Goal: Information Seeking & Learning: Learn about a topic

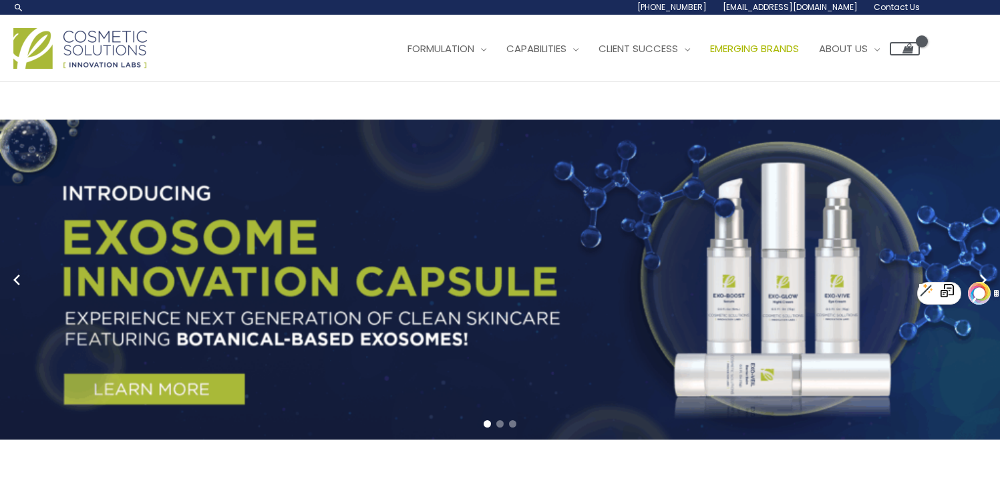
click at [799, 51] on span "Emerging Brands" at bounding box center [754, 48] width 89 height 14
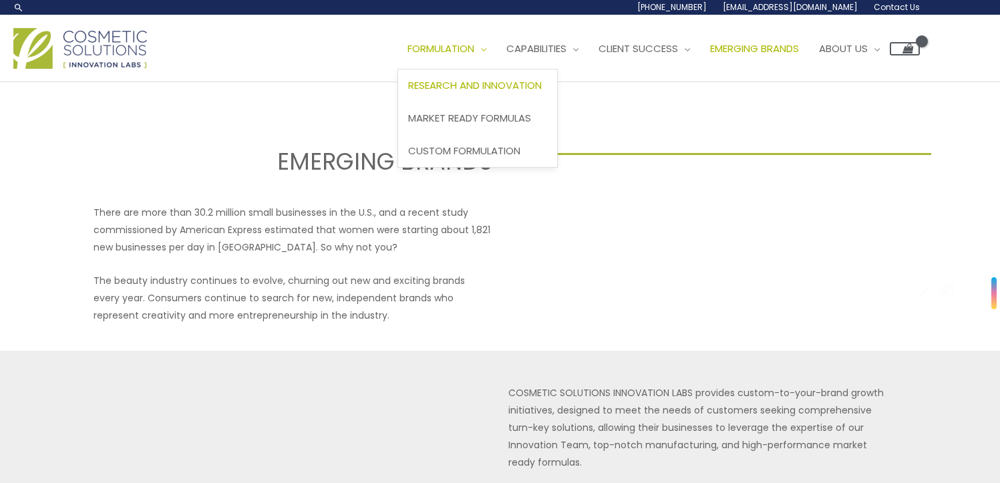
click at [483, 88] on span "Research and Innovation" at bounding box center [475, 85] width 134 height 14
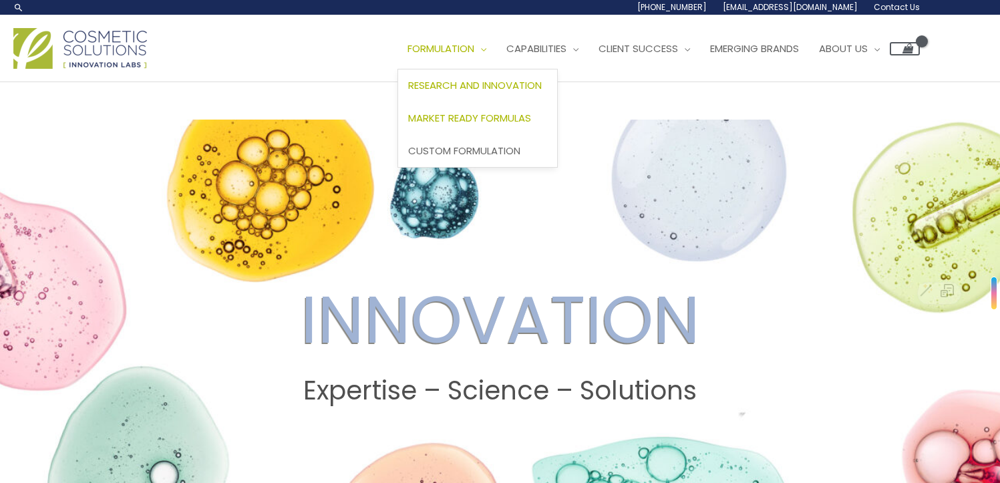
click at [466, 111] on span "Market Ready Formulas" at bounding box center [469, 118] width 123 height 14
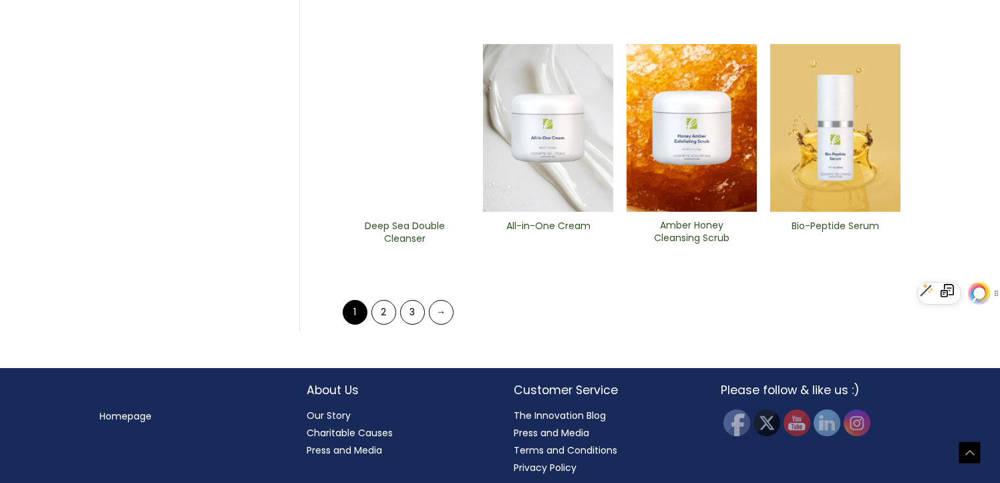
scroll to position [656, 0]
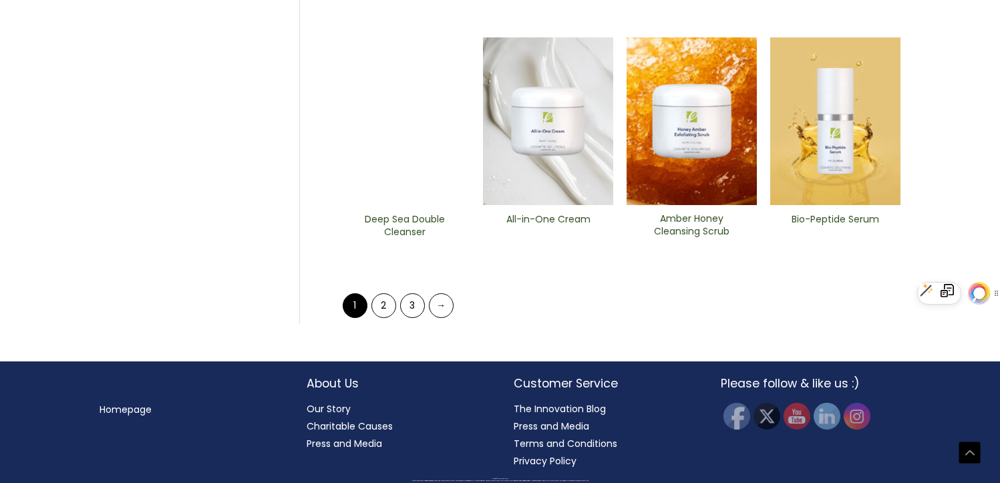
click at [398, 301] on ul "1 2 3 →" at bounding box center [398, 305] width 115 height 25
click at [390, 304] on link "2" at bounding box center [383, 305] width 25 height 25
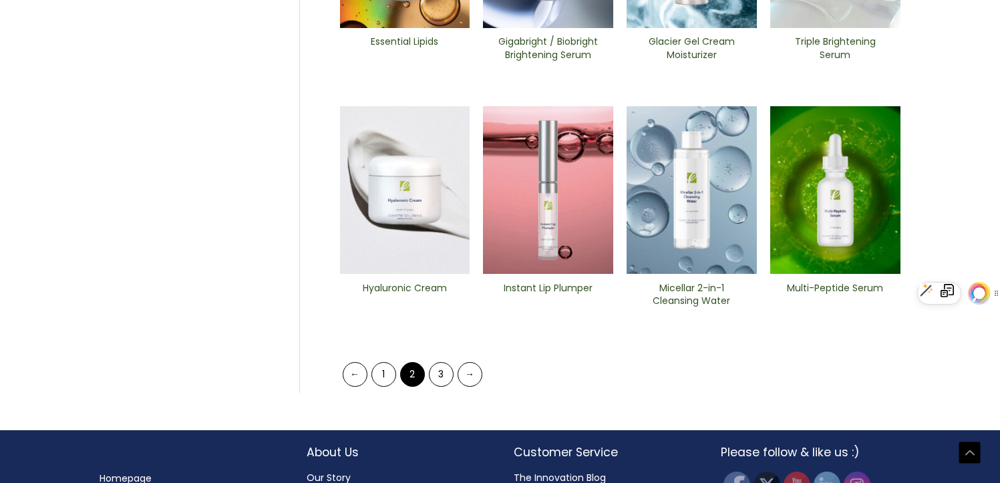
scroll to position [587, 0]
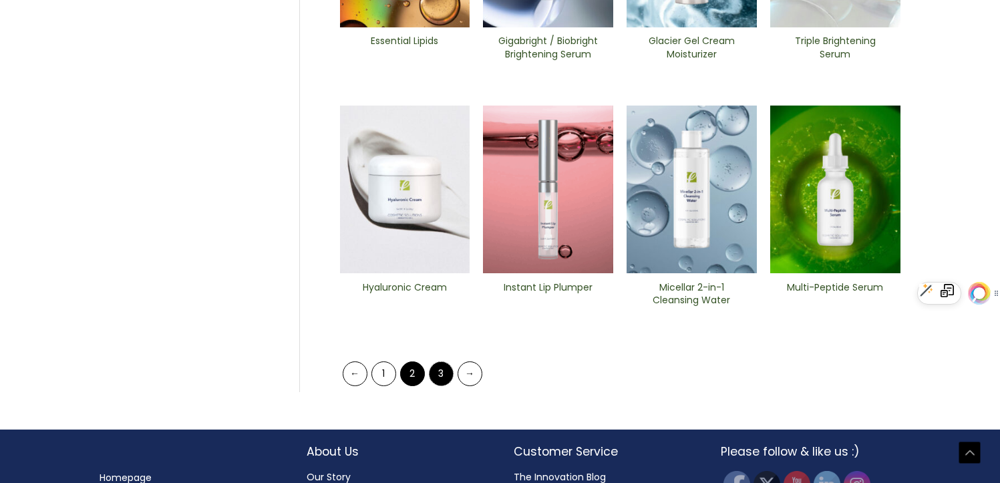
click at [436, 367] on link "3" at bounding box center [441, 373] width 25 height 25
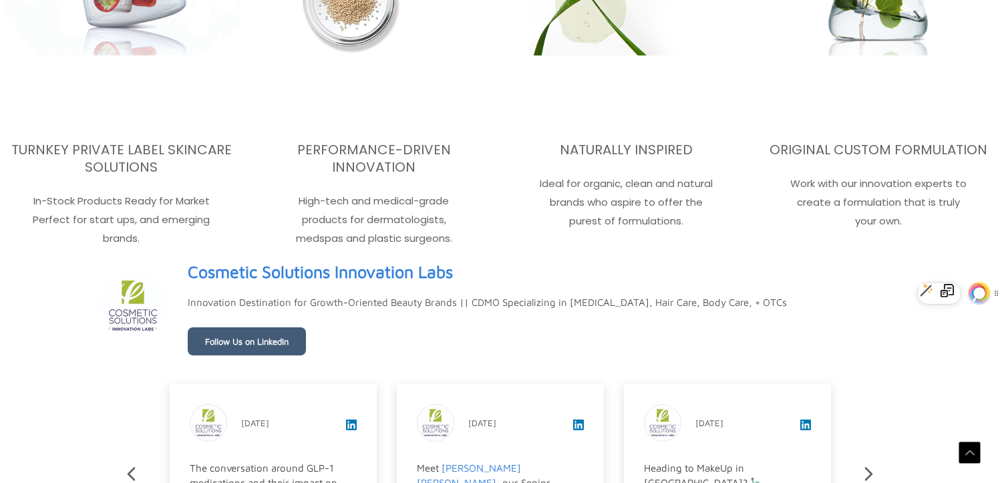
scroll to position [2144, 0]
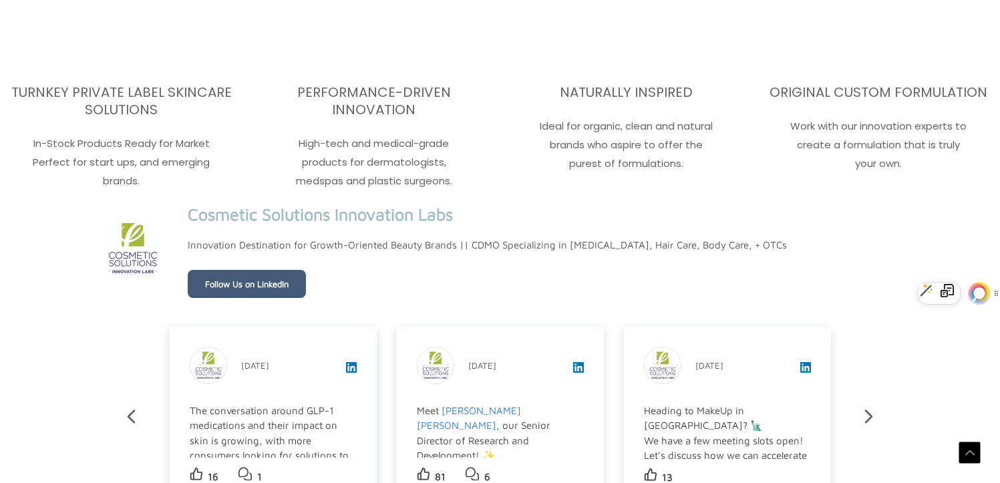
click at [290, 217] on link "Cosmetic Solutions Innovation Labs" at bounding box center [320, 214] width 265 height 31
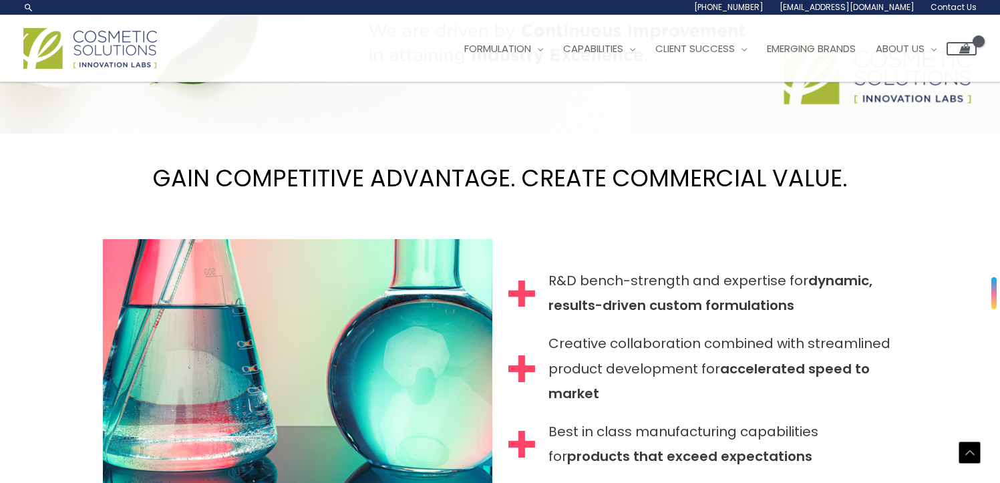
scroll to position [1166, 0]
